Goal: Task Accomplishment & Management: Use online tool/utility

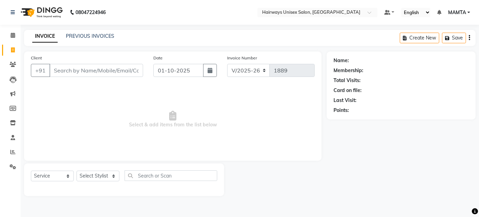
select select "8320"
select select "service"
click at [84, 36] on link "PREVIOUS INVOICES" at bounding box center [90, 36] width 48 height 6
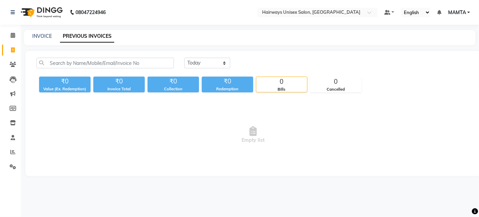
click at [48, 40] on div "INVOICE PREVIOUS INVOICES" at bounding box center [249, 37] width 451 height 15
click at [46, 35] on link "INVOICE" at bounding box center [42, 36] width 20 height 6
select select "8320"
select select "service"
